Goal: Find specific page/section: Locate a particular part of the current website

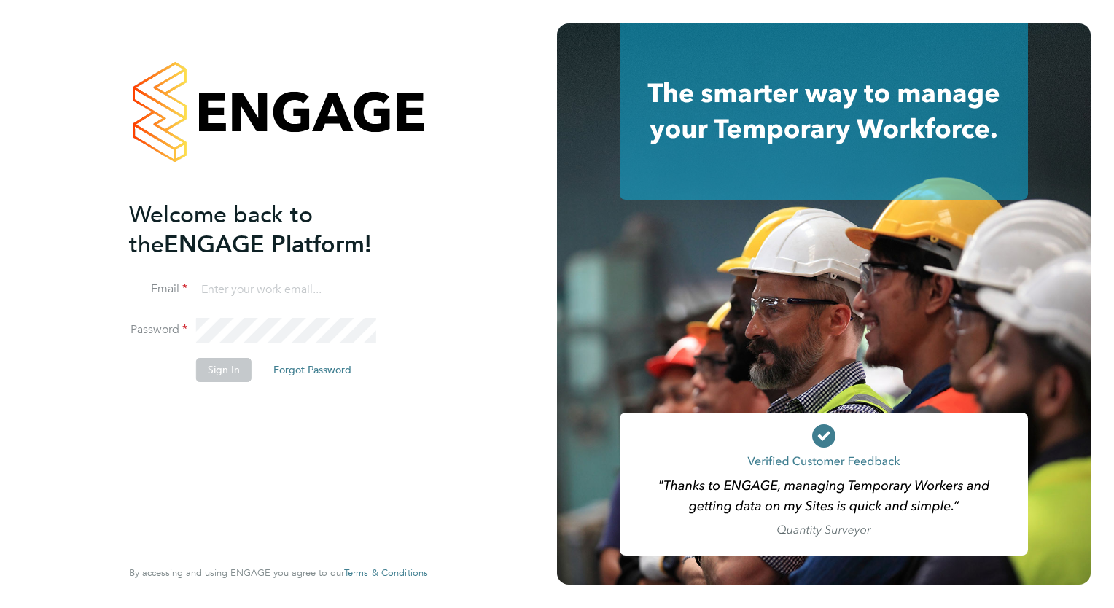
type input "[PERSON_NAME][EMAIL_ADDRESS][PERSON_NAME][DOMAIN_NAME]"
click at [203, 363] on button "Sign In" at bounding box center [223, 369] width 55 height 23
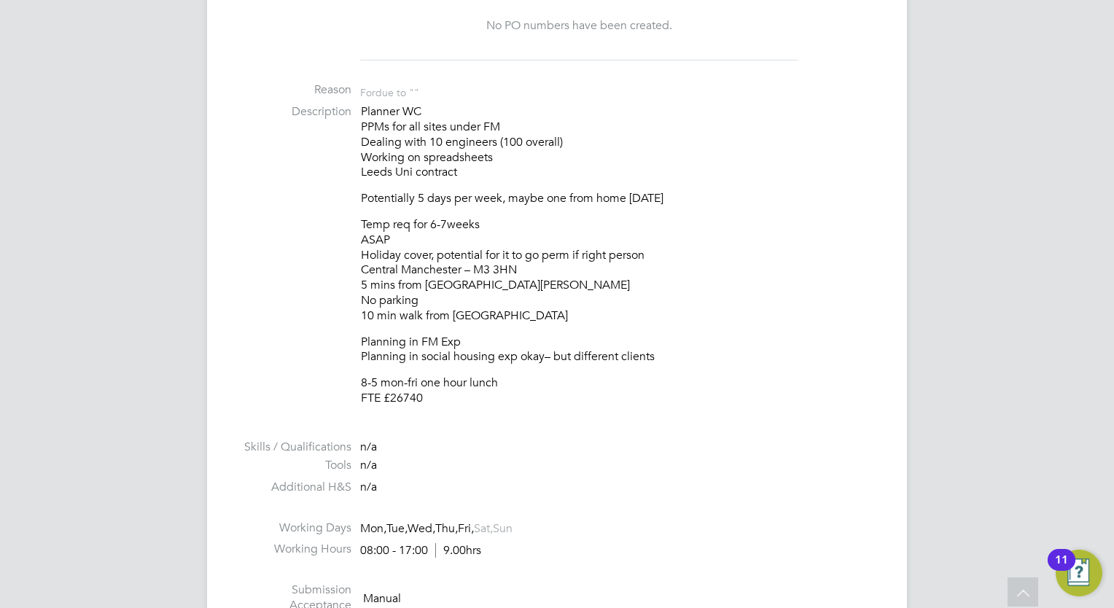
scroll to position [510, 0]
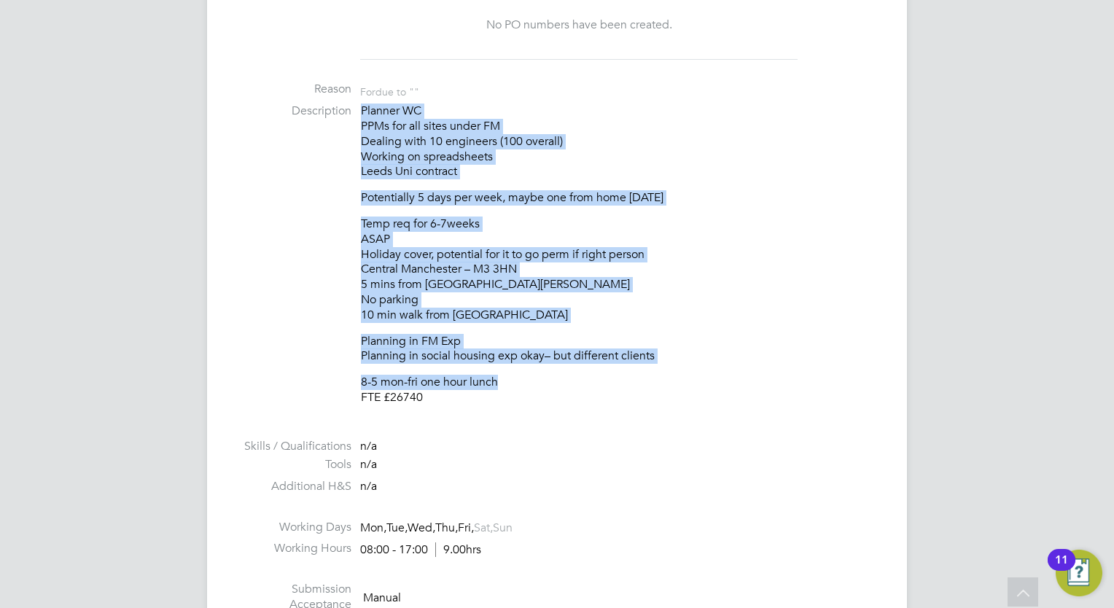
drag, startPoint x: 498, startPoint y: 380, endPoint x: 359, endPoint y: 116, distance: 299.3
click at [359, 116] on li "Description Planner WC PPMs for all sites under FM Dealing with 10 engineers (1…" at bounding box center [556, 261] width 641 height 316
copy div "Planner WC PPMs for all sites under FM Dealing with 10 engineers (100 overall) …"
